Goal: Find specific page/section: Find specific page/section

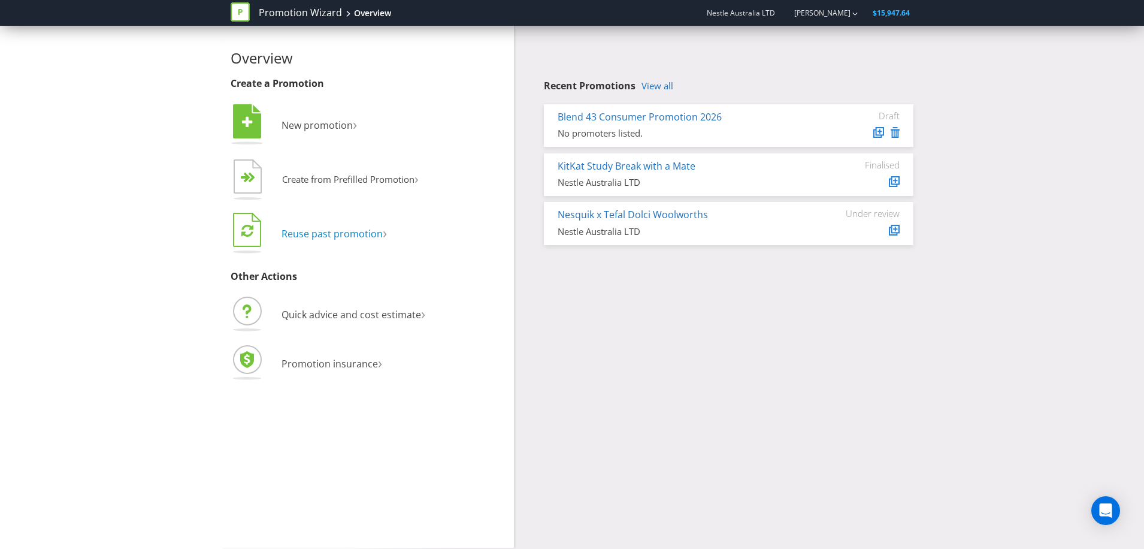
click at [345, 234] on span "Reuse past promotion" at bounding box center [332, 233] width 101 height 13
click at [657, 83] on link "View all" at bounding box center [658, 86] width 32 height 10
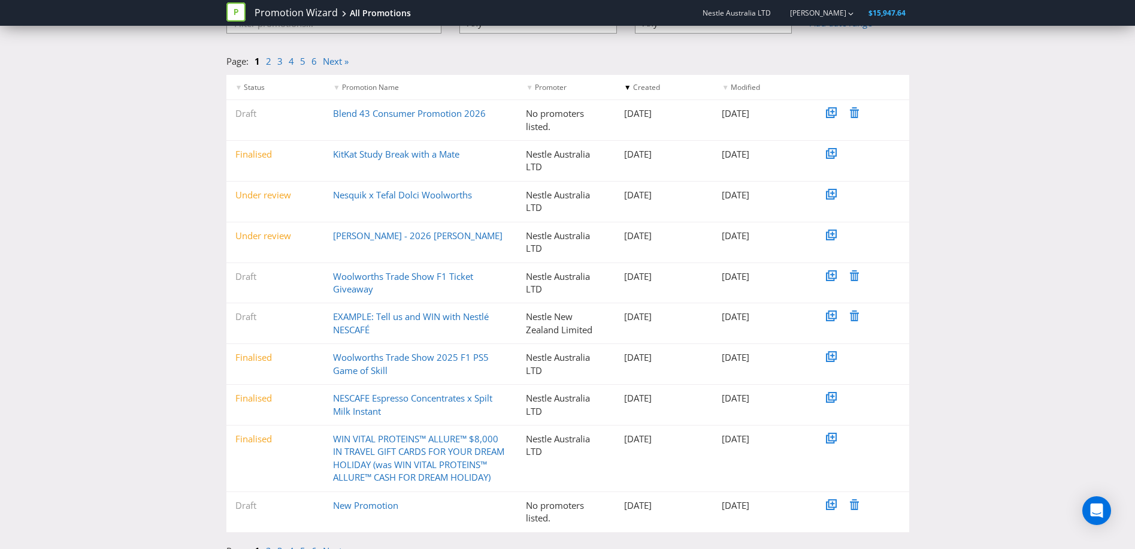
scroll to position [122, 0]
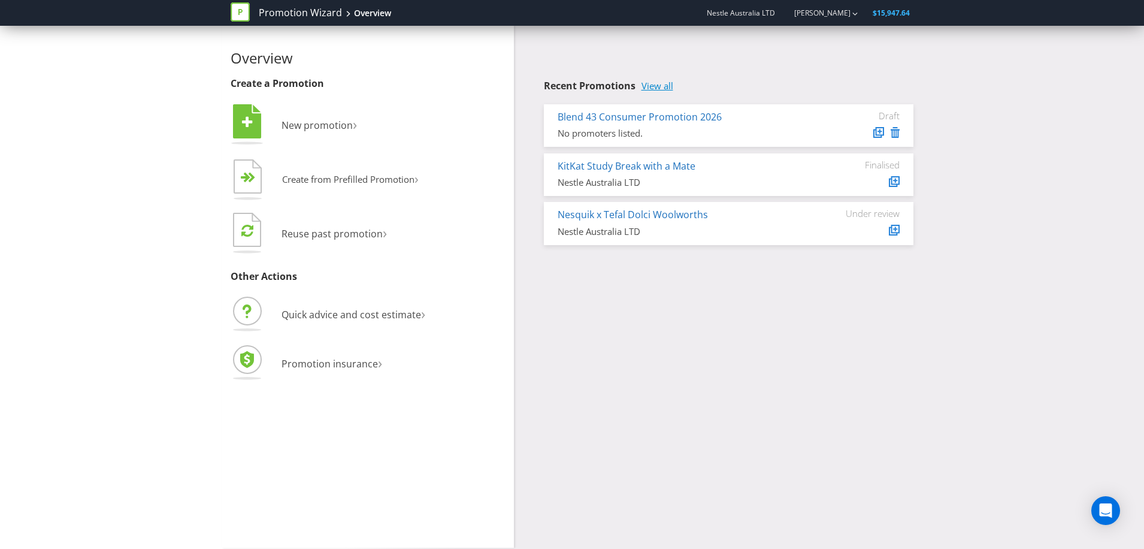
click at [670, 84] on link "View all" at bounding box center [658, 86] width 32 height 10
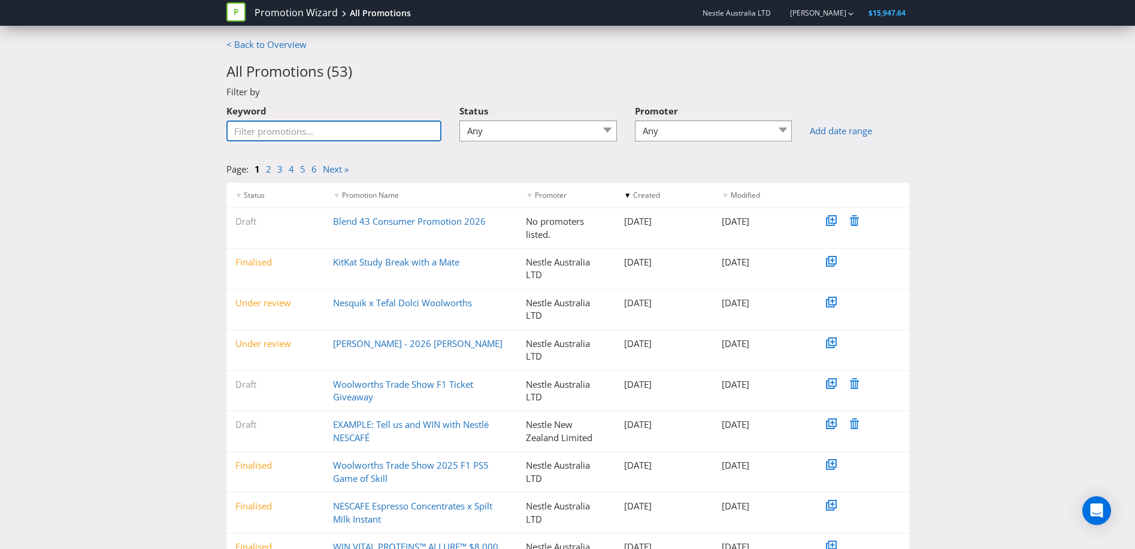
click at [322, 133] on input "Keyword" at bounding box center [334, 130] width 216 height 21
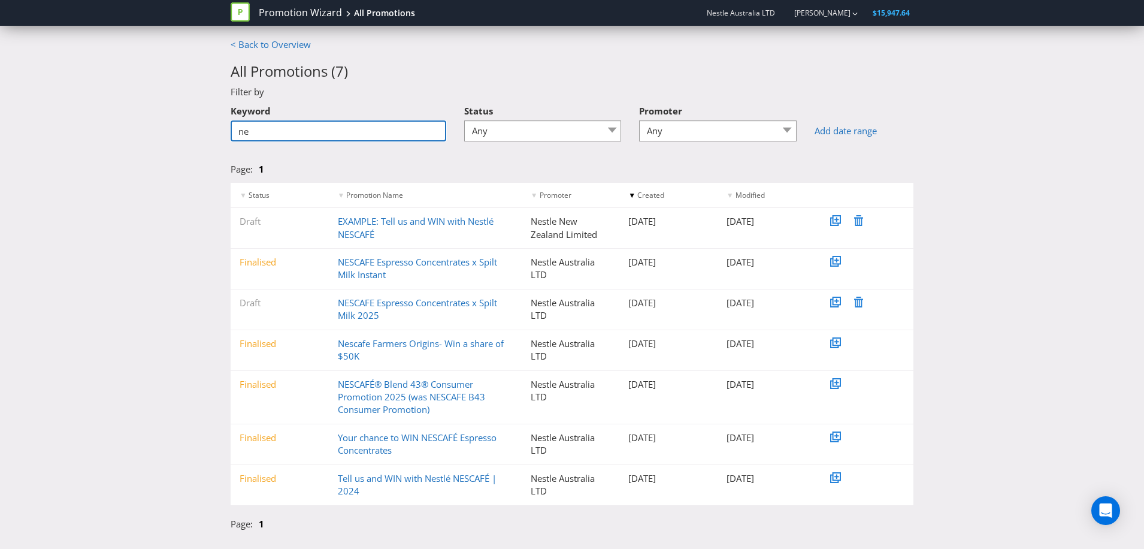
type input "n"
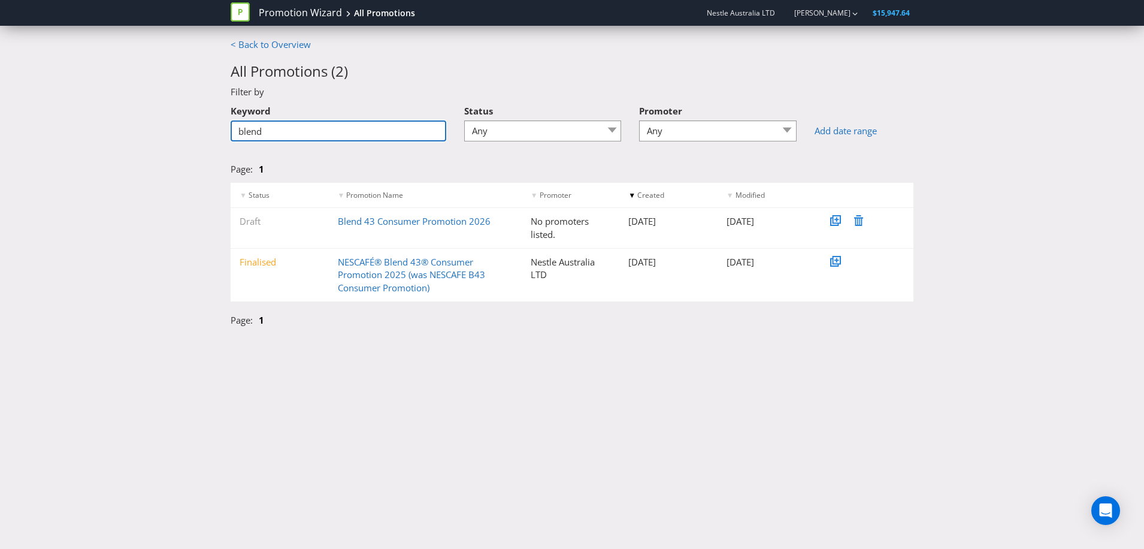
type input "blend"
click at [560, 415] on div "Promotion Wizard All Promotions Nestle Australia LTD [PERSON_NAME] $15,947.64 <…" at bounding box center [572, 274] width 1144 height 549
click at [267, 140] on input "blend" at bounding box center [339, 130] width 216 height 21
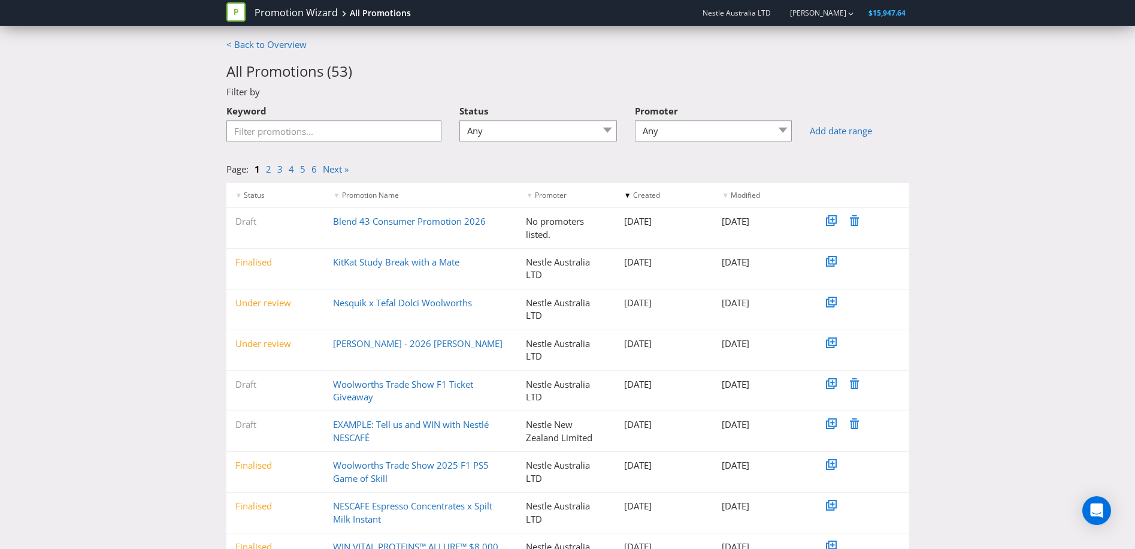
click at [168, 210] on div "< Back to Overview All Promotions ( 53 ) Filter by Keyword Status Any Draft Und…" at bounding box center [567, 354] width 1135 height 633
click at [1014, 165] on div "< Back to Overview All Promotions ( 53 ) Filter by Keyword Status Any Draft Und…" at bounding box center [567, 354] width 1135 height 633
